Goal: Task Accomplishment & Management: Complete application form

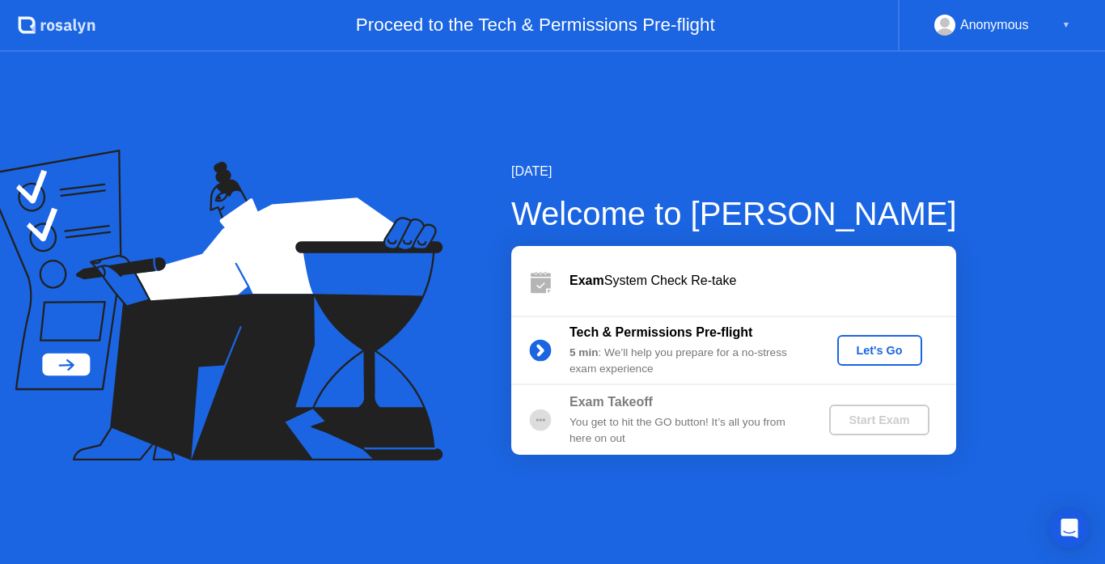
click at [895, 348] on div "Let's Go" at bounding box center [880, 350] width 72 height 13
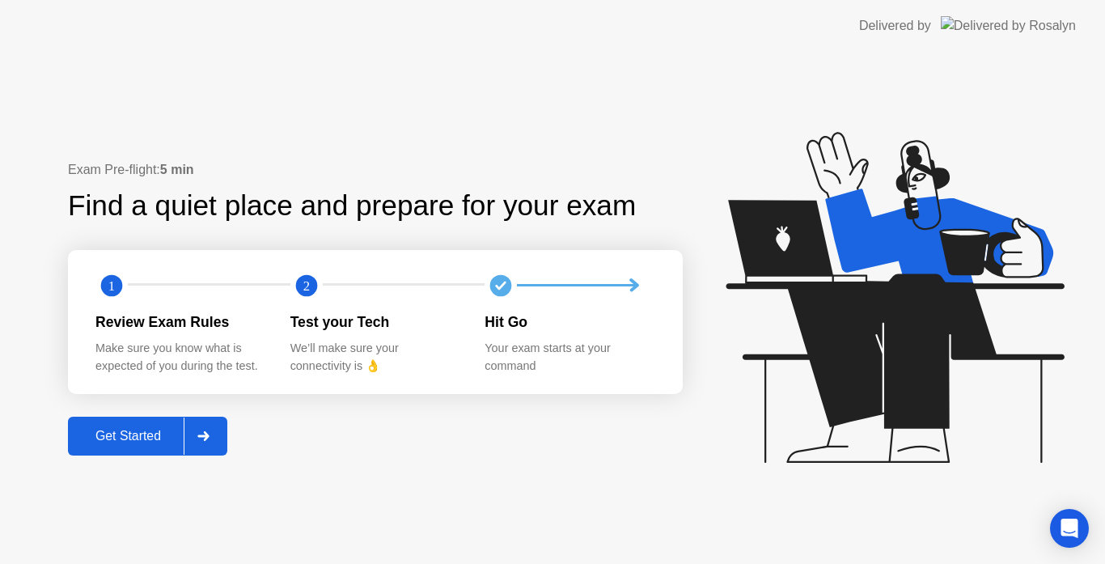
click at [126, 439] on div "Get Started" at bounding box center [128, 436] width 111 height 15
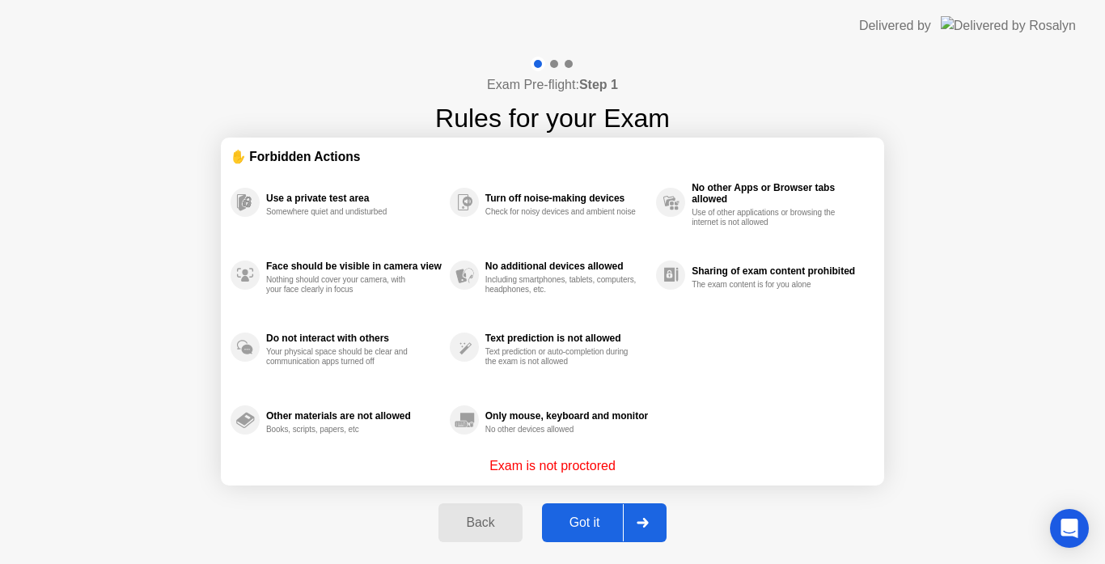
click at [561, 521] on div "Got it" at bounding box center [585, 522] width 76 height 15
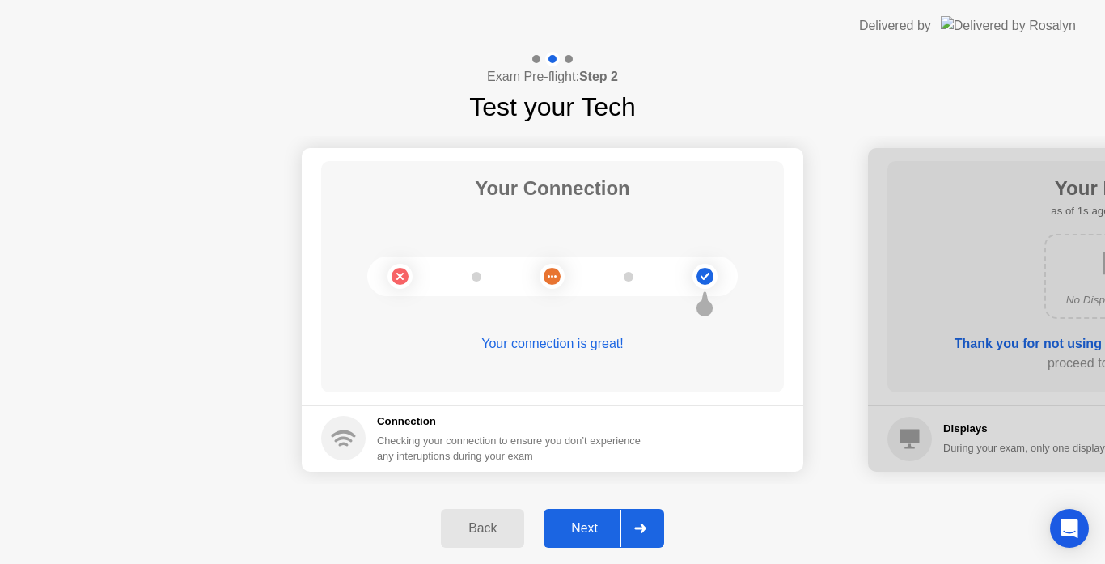
click at [561, 521] on div "Next" at bounding box center [585, 528] width 72 height 15
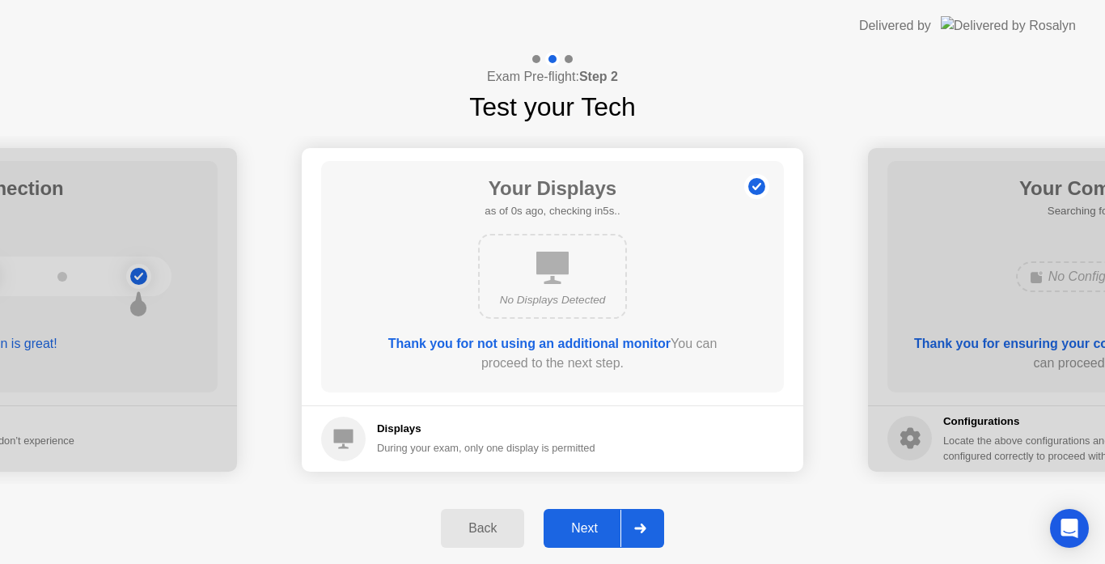
click at [561, 521] on div "Next" at bounding box center [585, 528] width 72 height 15
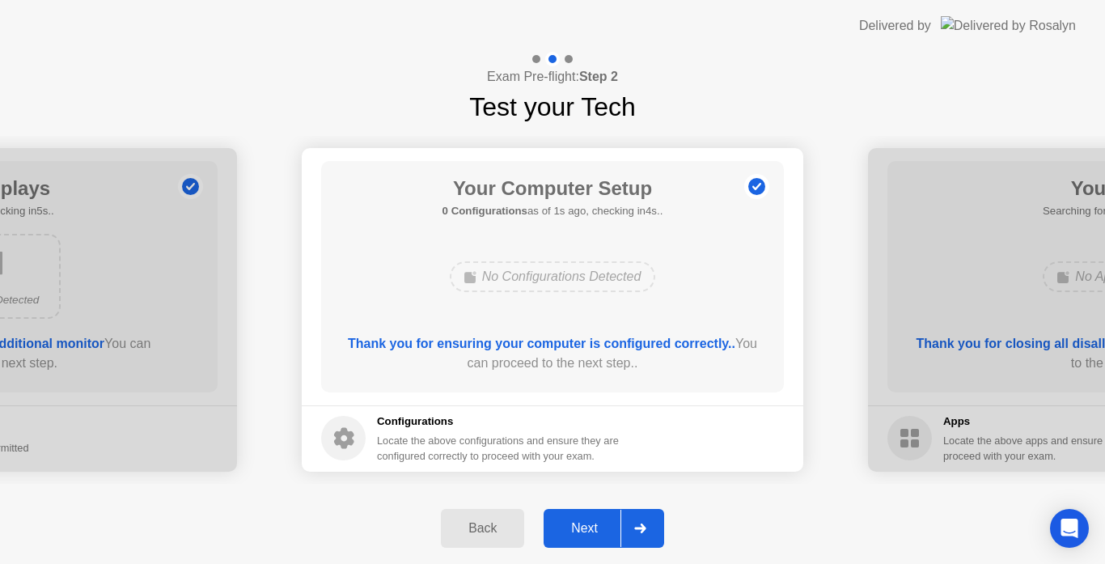
click at [561, 521] on div "Next" at bounding box center [585, 528] width 72 height 15
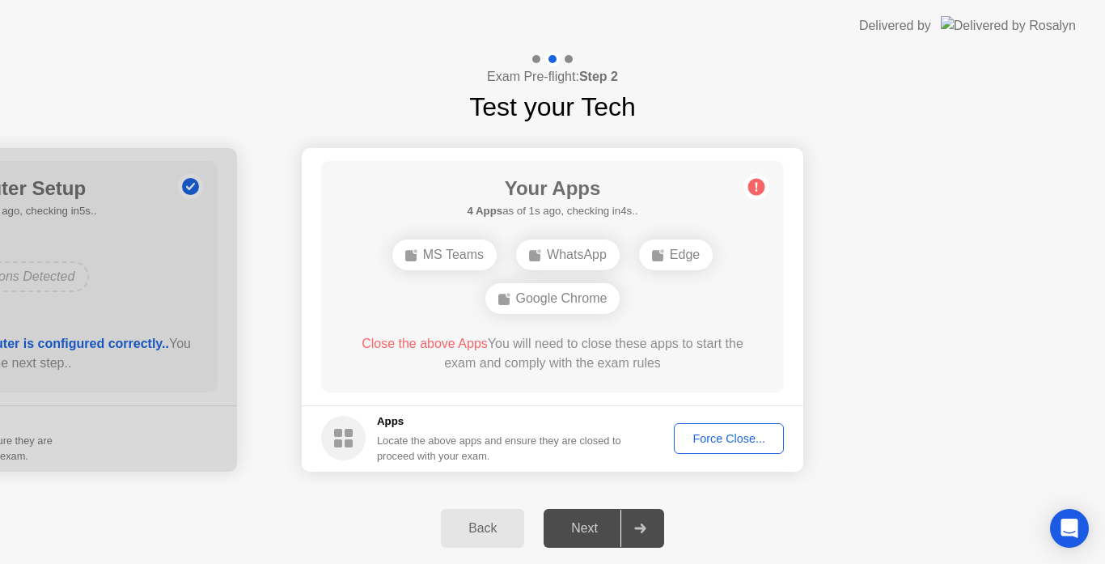
click at [737, 426] on button "Force Close..." at bounding box center [729, 438] width 110 height 31
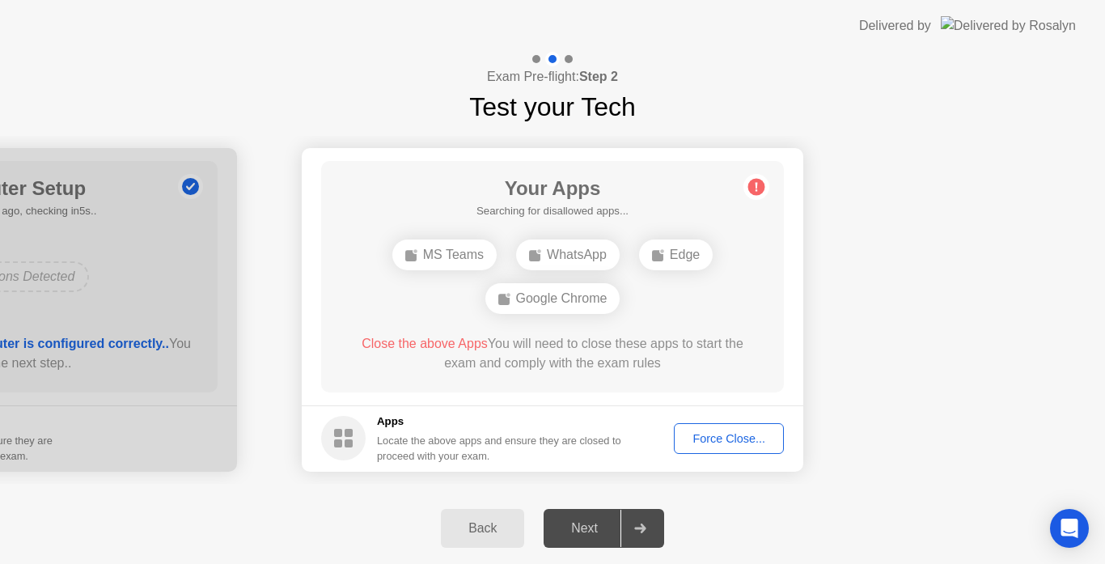
click at [744, 444] on div "Force Close..." at bounding box center [729, 438] width 99 height 13
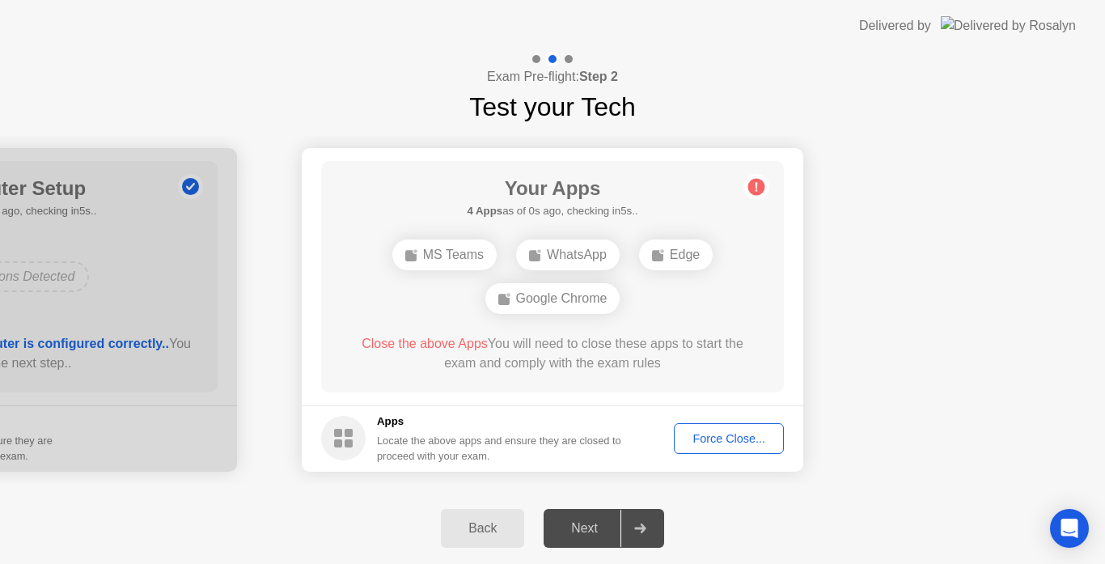
click at [746, 438] on div "Force Close..." at bounding box center [729, 438] width 99 height 13
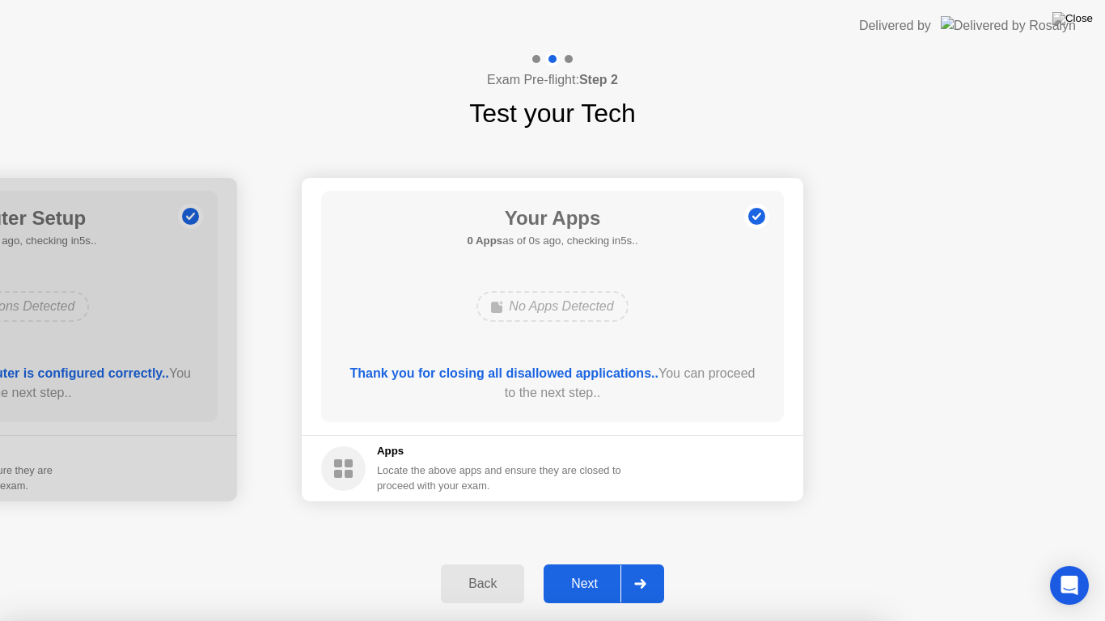
click at [601, 563] on div "Next" at bounding box center [585, 584] width 72 height 15
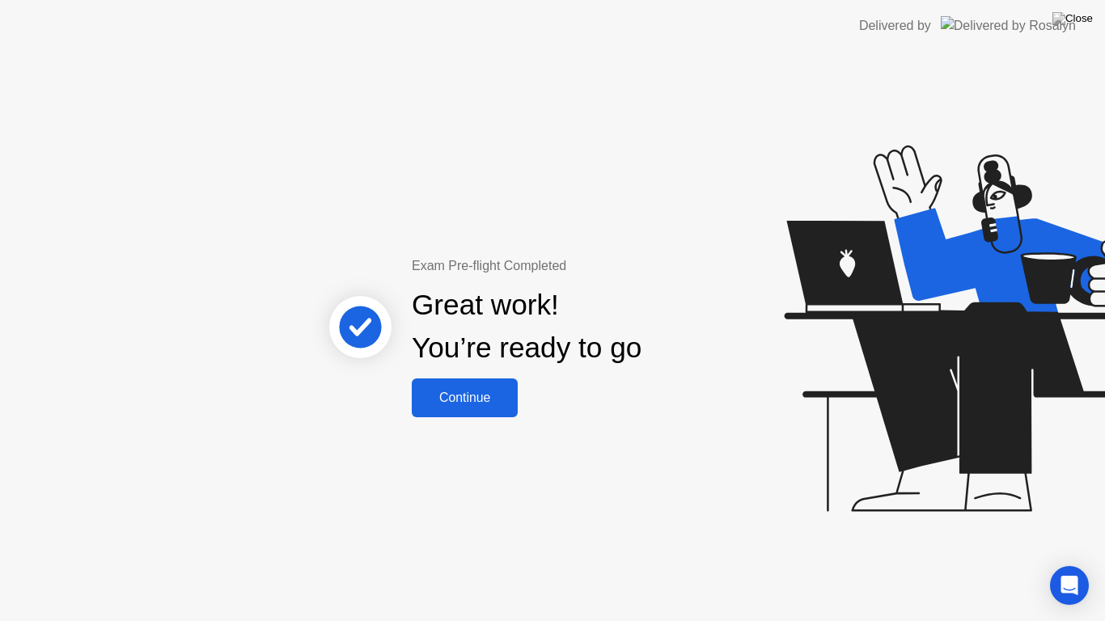
click at [467, 405] on div "Continue" at bounding box center [465, 398] width 96 height 15
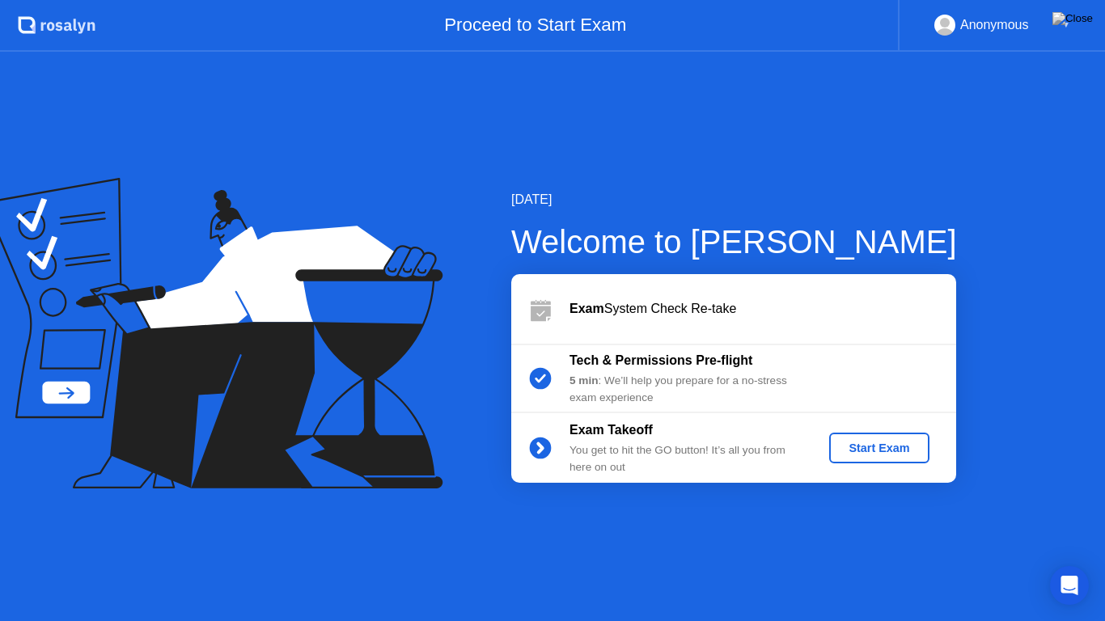
click at [900, 446] on div "Start Exam" at bounding box center [879, 448] width 87 height 13
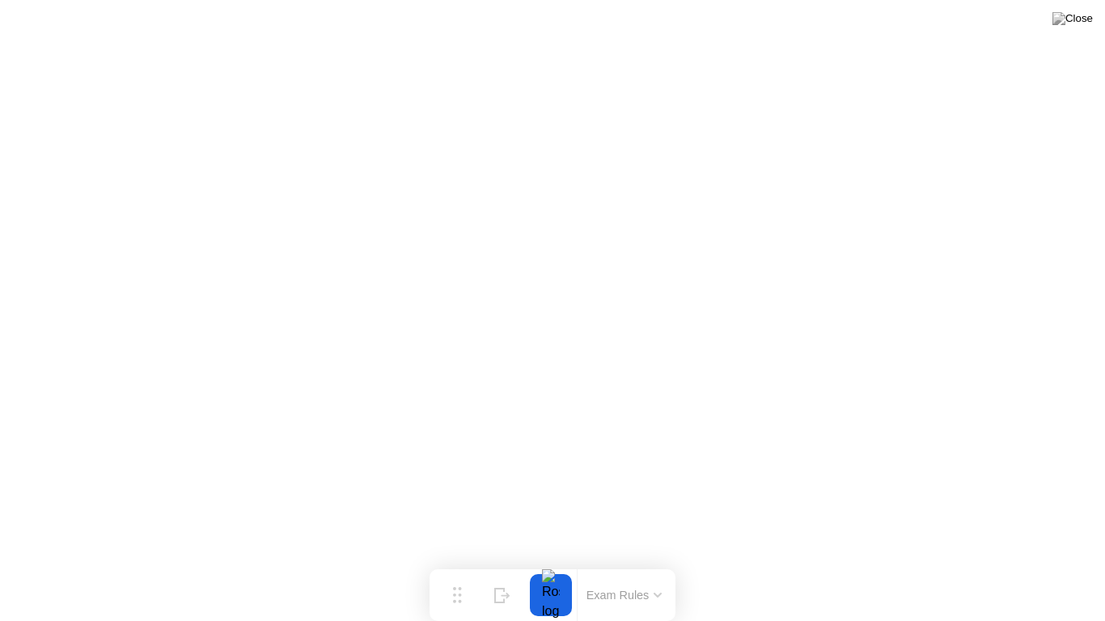
click at [659, 563] on icon at bounding box center [658, 595] width 6 height 3
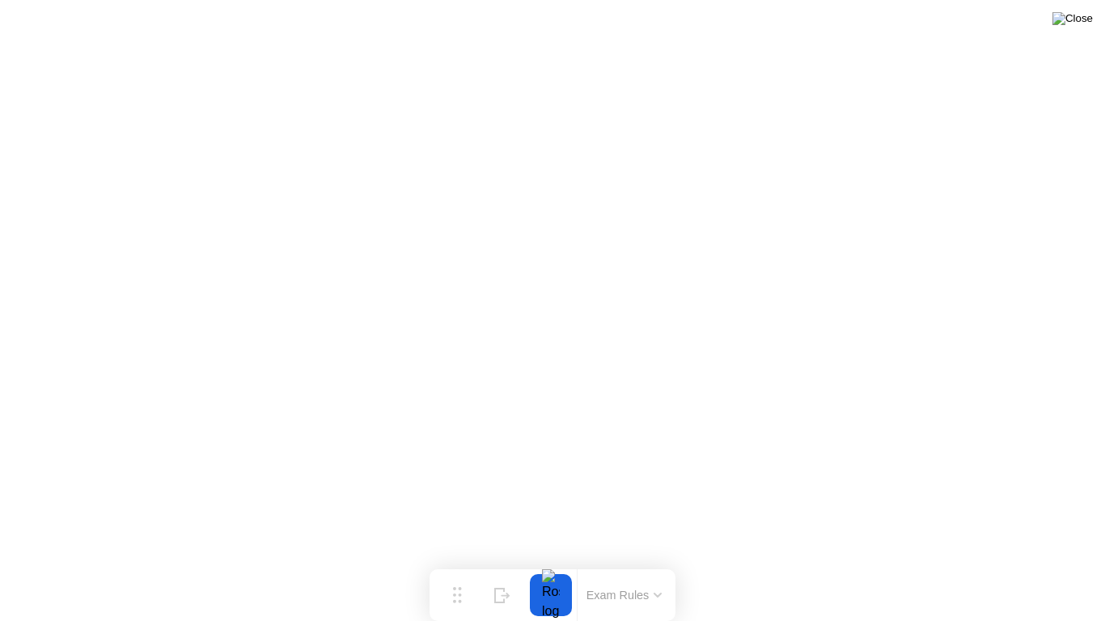
click at [1083, 19] on img at bounding box center [1073, 18] width 40 height 13
